Goal: Browse casually

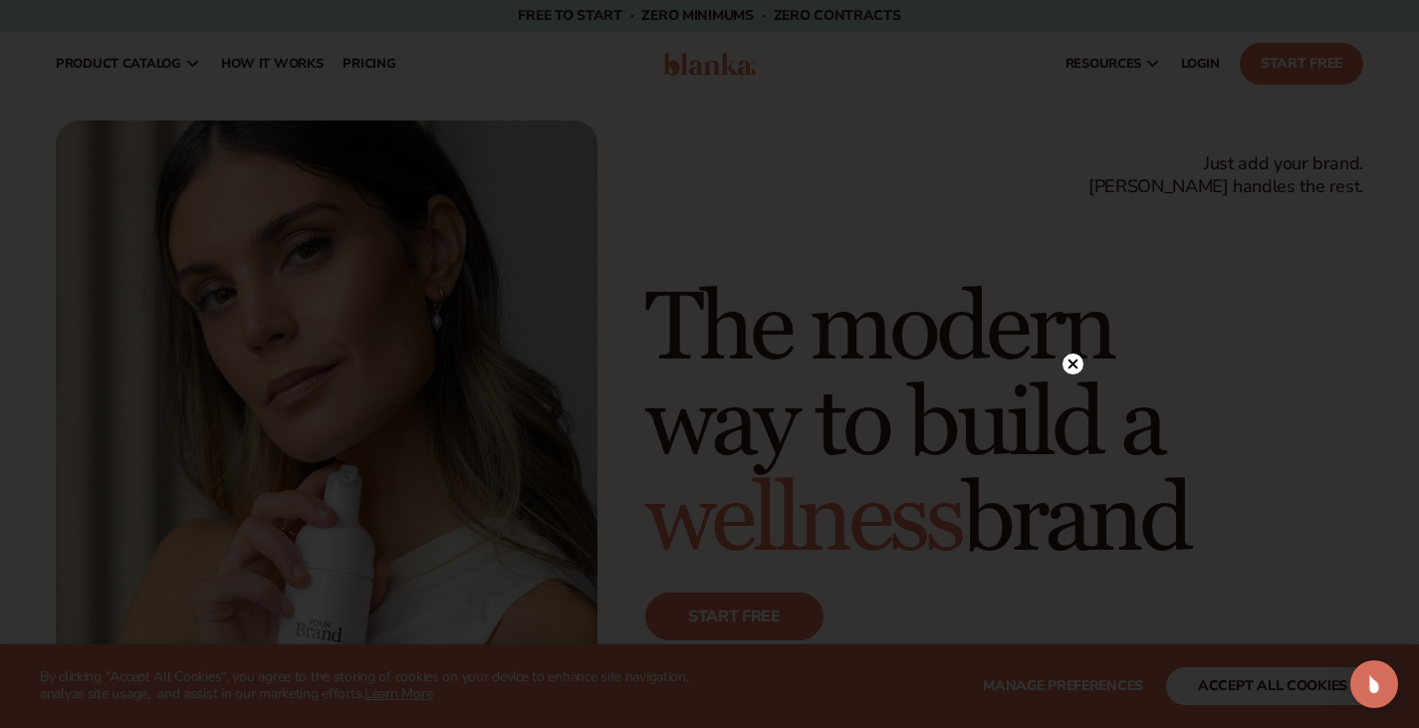
click at [1044, 680] on div at bounding box center [709, 364] width 1419 height 728
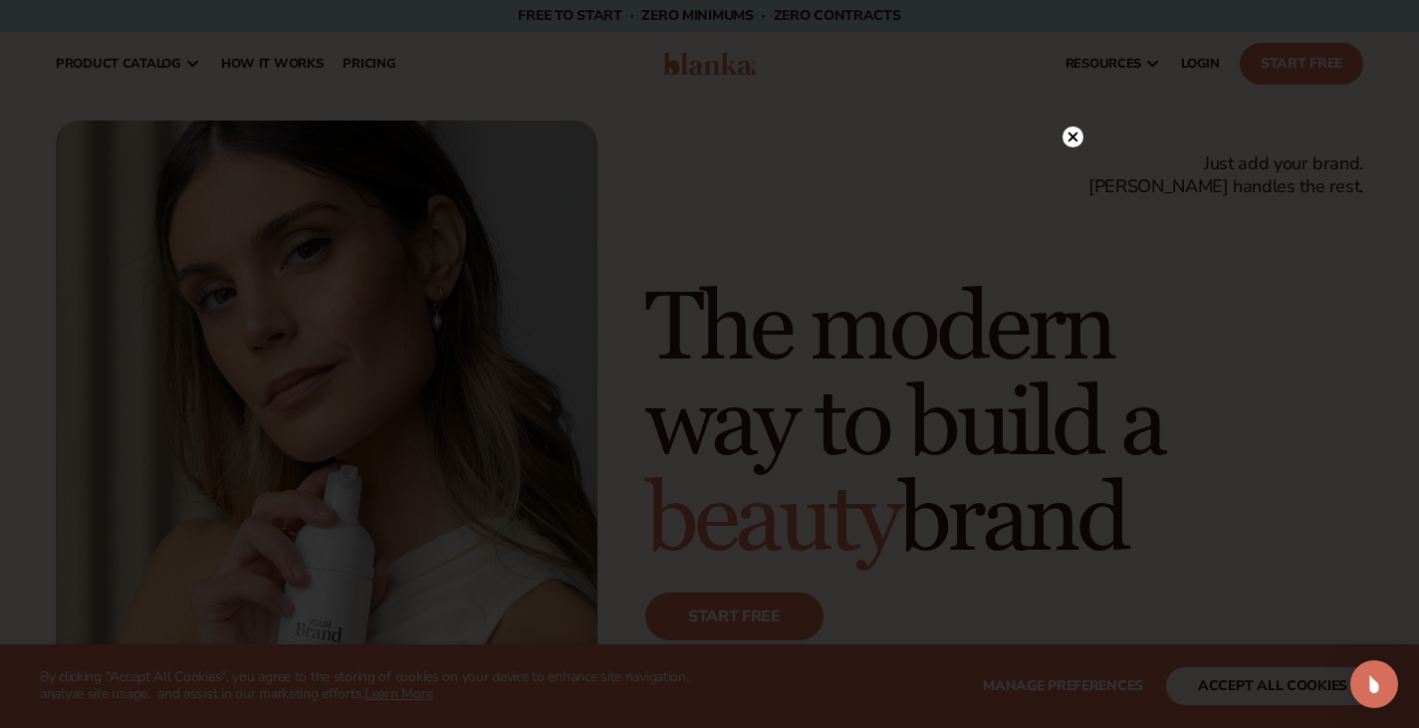
click at [1074, 130] on circle at bounding box center [1072, 136] width 21 height 21
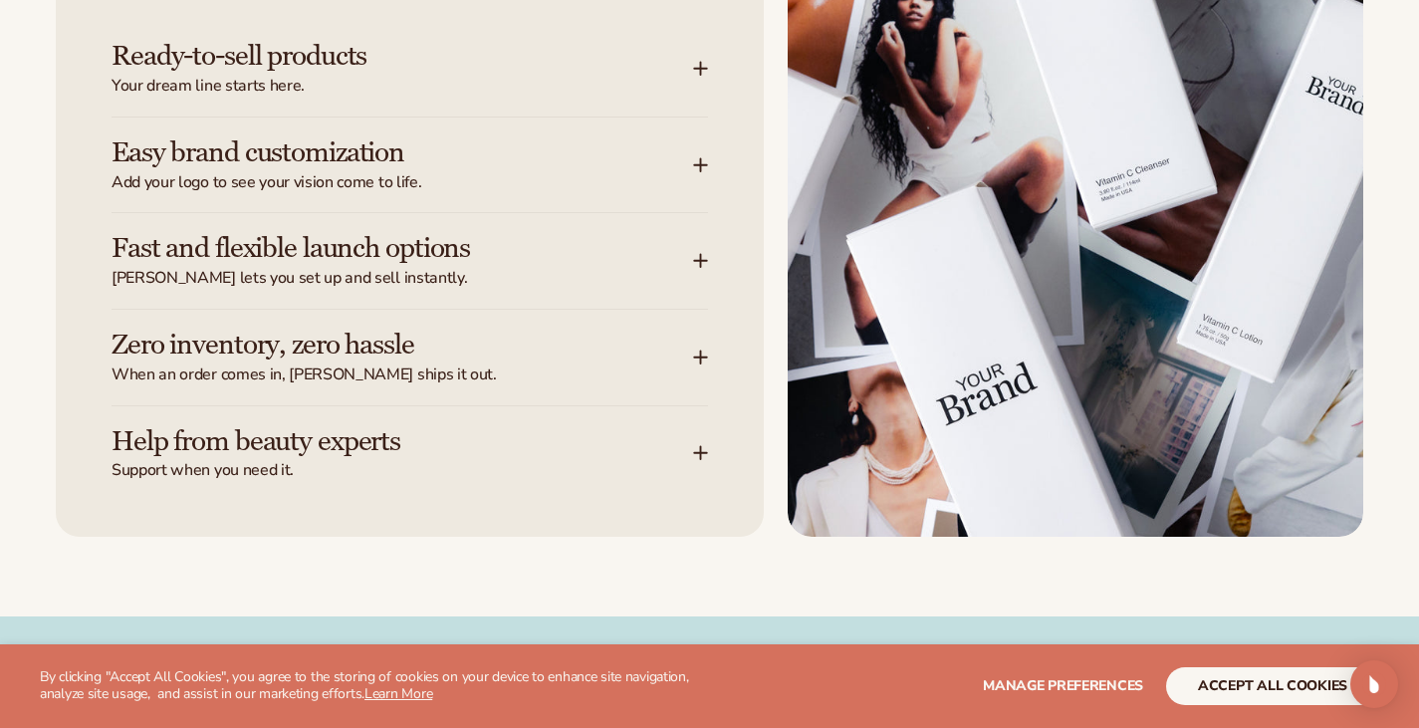
scroll to position [2748, 0]
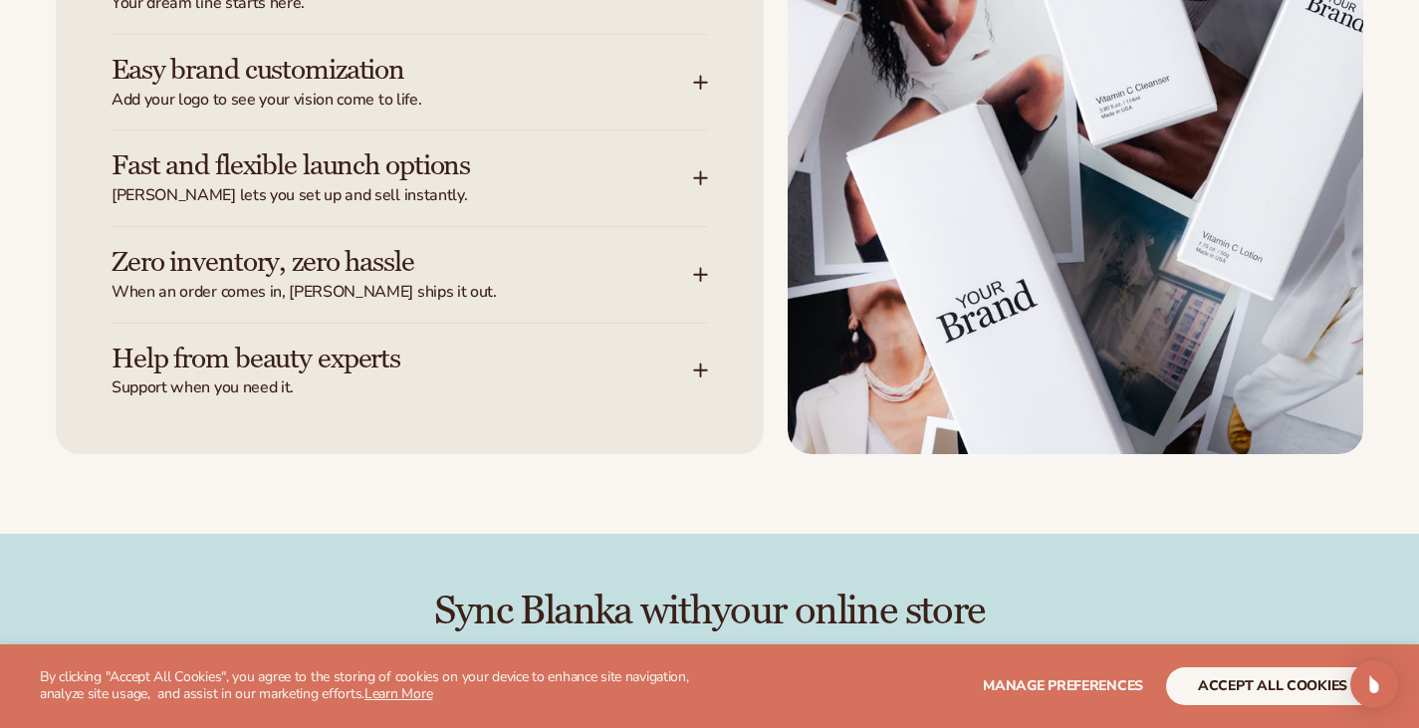
click at [1393, 450] on div "Let [PERSON_NAME] handle the heavy lifting Ready-to-sell products Your dream li…" at bounding box center [709, 87] width 1419 height 733
